Goal: Task Accomplishment & Management: Use online tool/utility

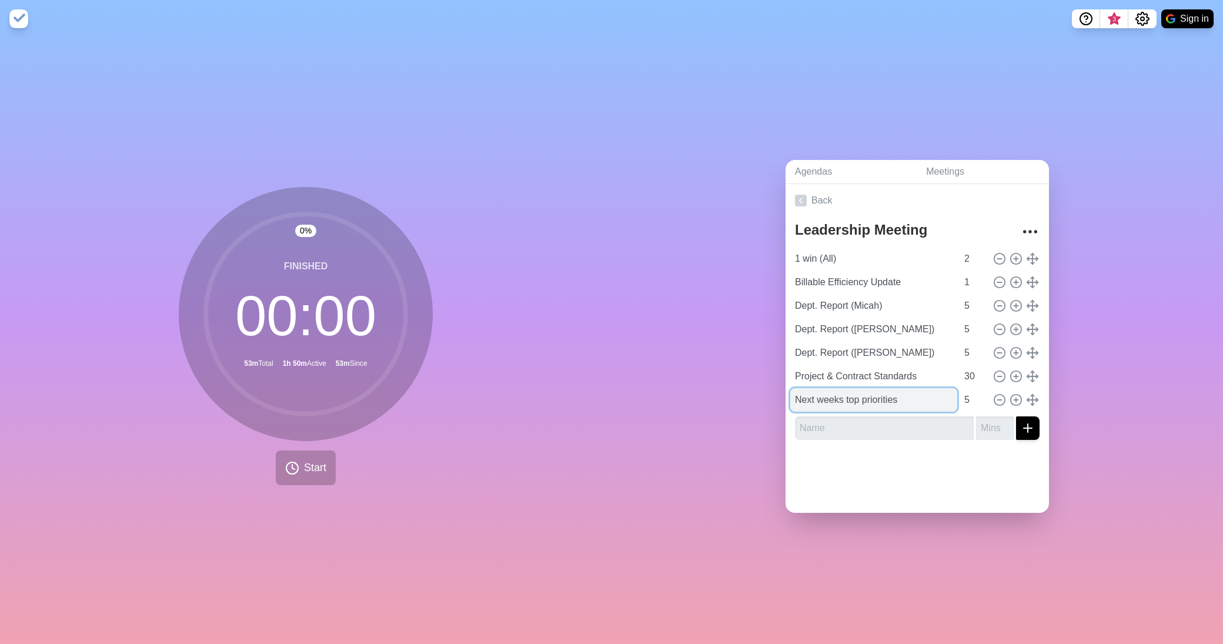
click at [875, 400] on input "Next weeks top priorities" at bounding box center [873, 400] width 167 height 24
click at [892, 393] on input "Next weeks top priorities" at bounding box center [873, 400] width 167 height 24
click at [293, 464] on circle at bounding box center [292, 468] width 12 height 12
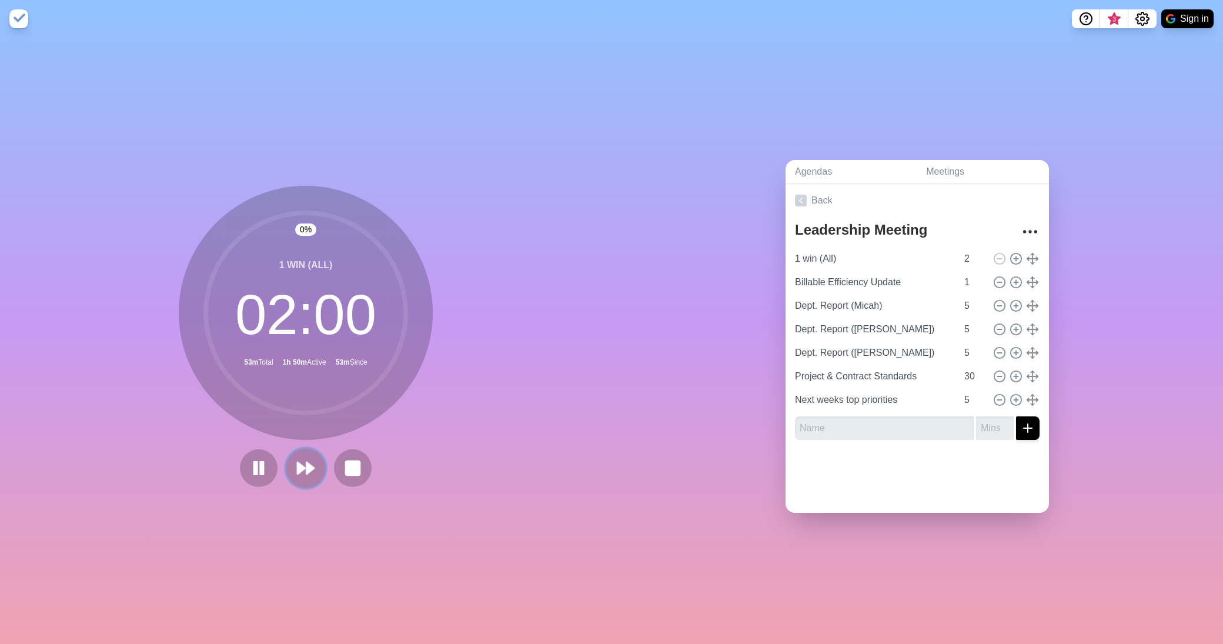
click at [306, 463] on polygon at bounding box center [310, 468] width 8 height 12
click at [309, 463] on button at bounding box center [328, 467] width 39 height 39
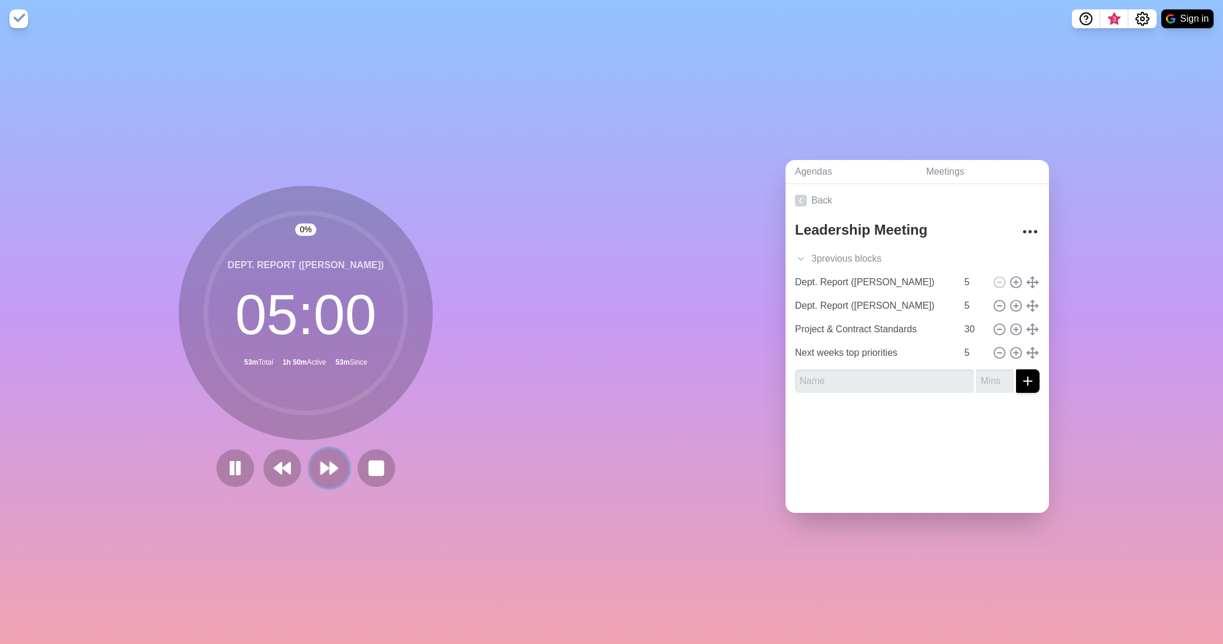
click at [309, 463] on button at bounding box center [328, 467] width 39 height 39
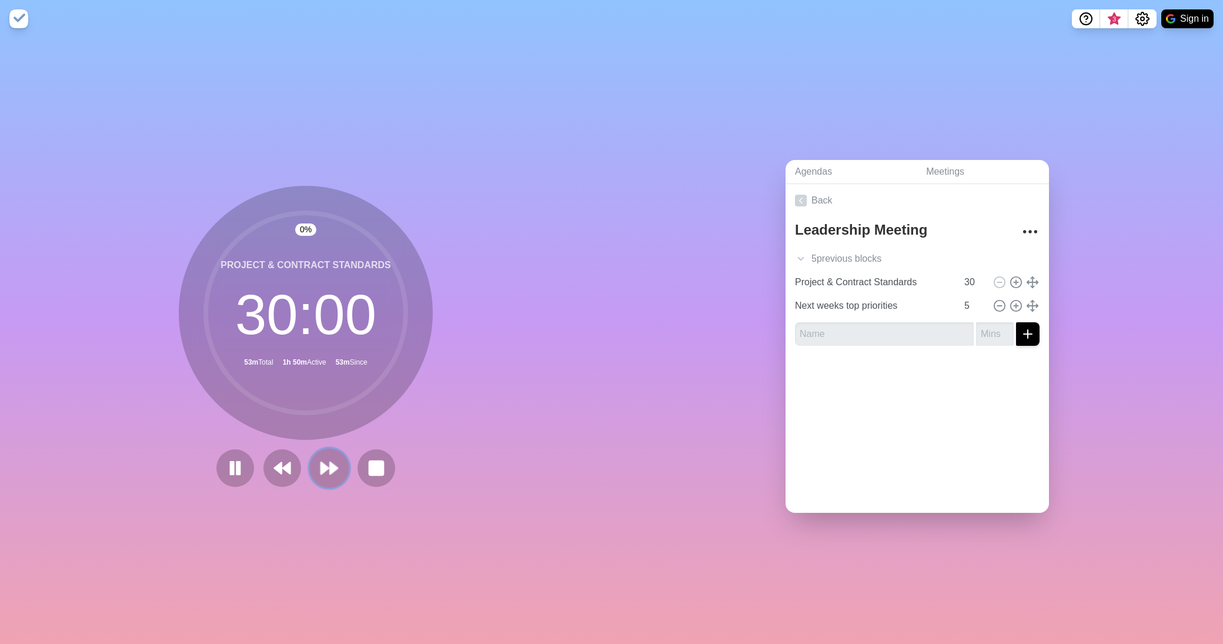
click at [309, 463] on button at bounding box center [328, 467] width 39 height 39
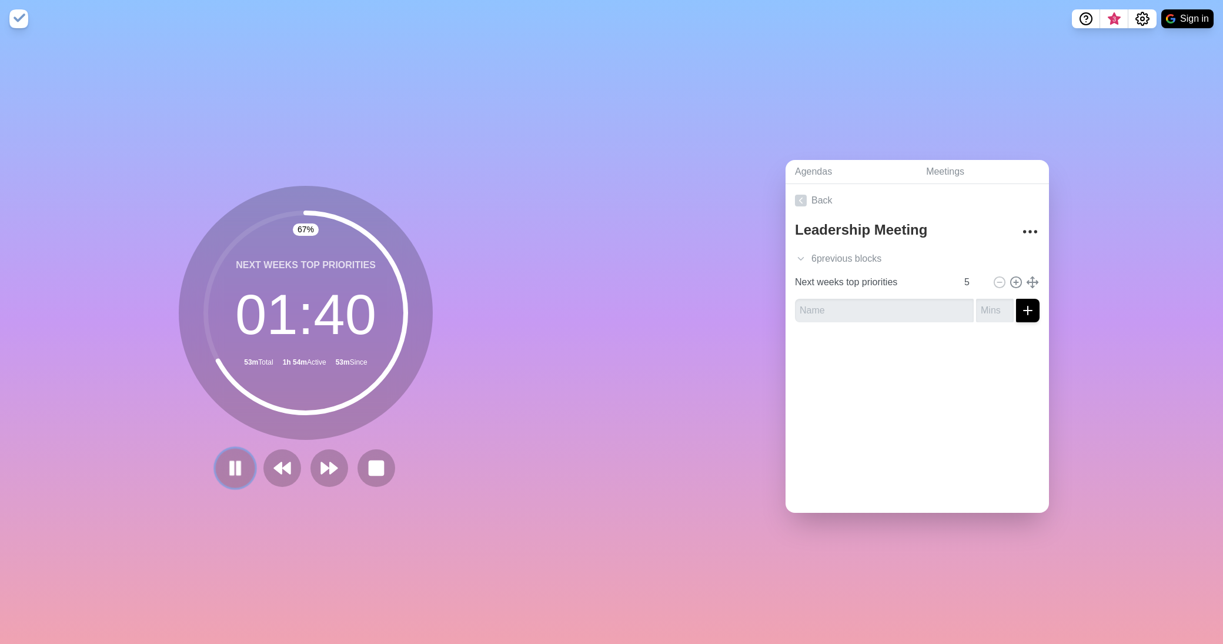
click at [225, 462] on icon at bounding box center [235, 468] width 20 height 20
click at [796, 197] on icon at bounding box center [801, 201] width 12 height 12
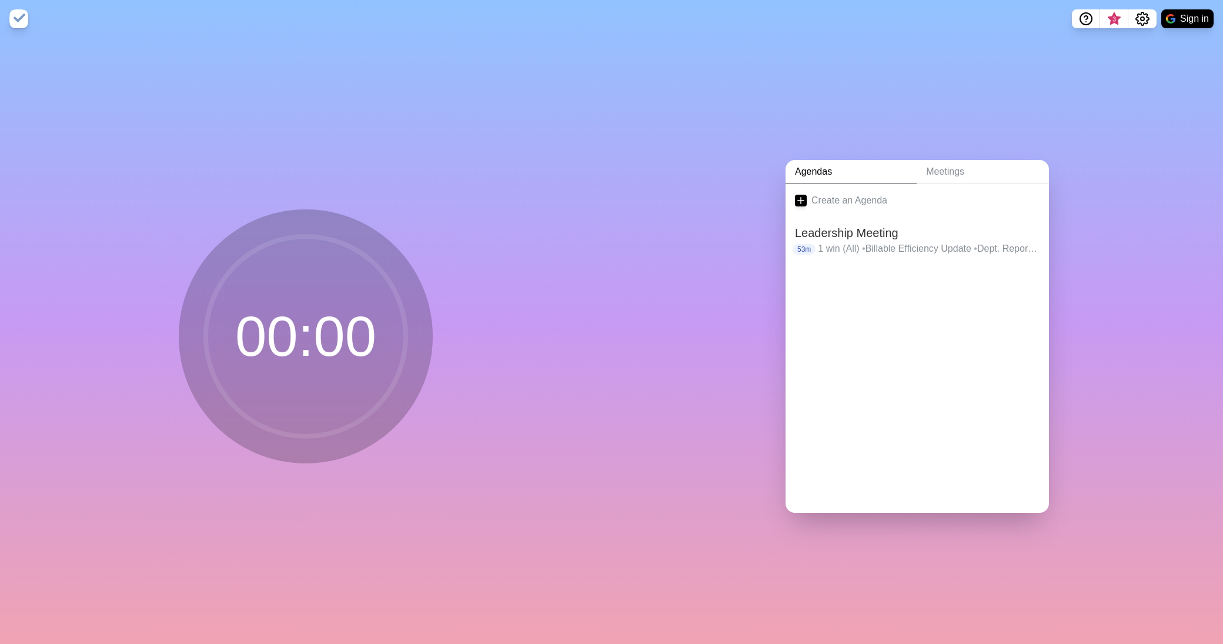
click at [796, 197] on icon at bounding box center [801, 201] width 12 height 12
